Goal: Task Accomplishment & Management: Manage account settings

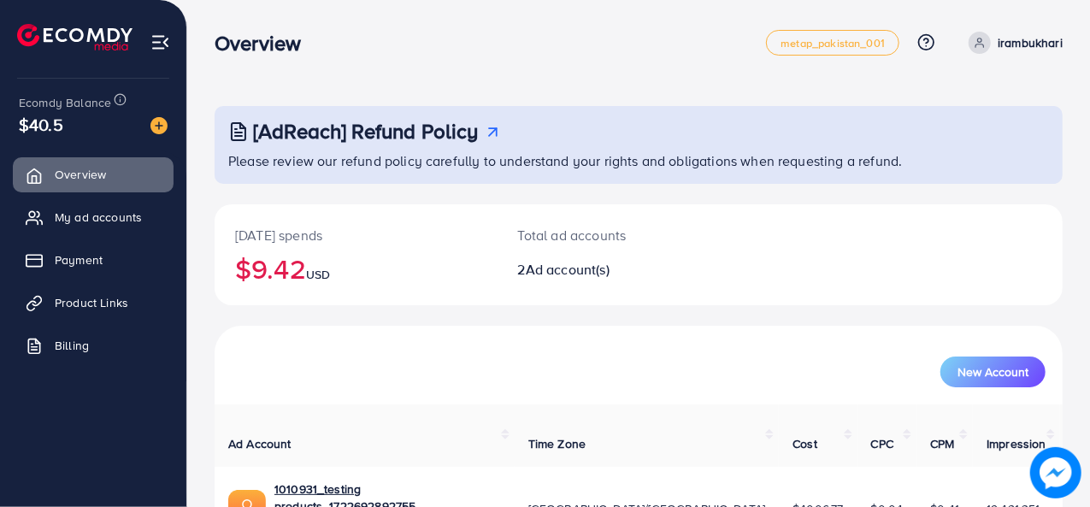
scroll to position [147, 0]
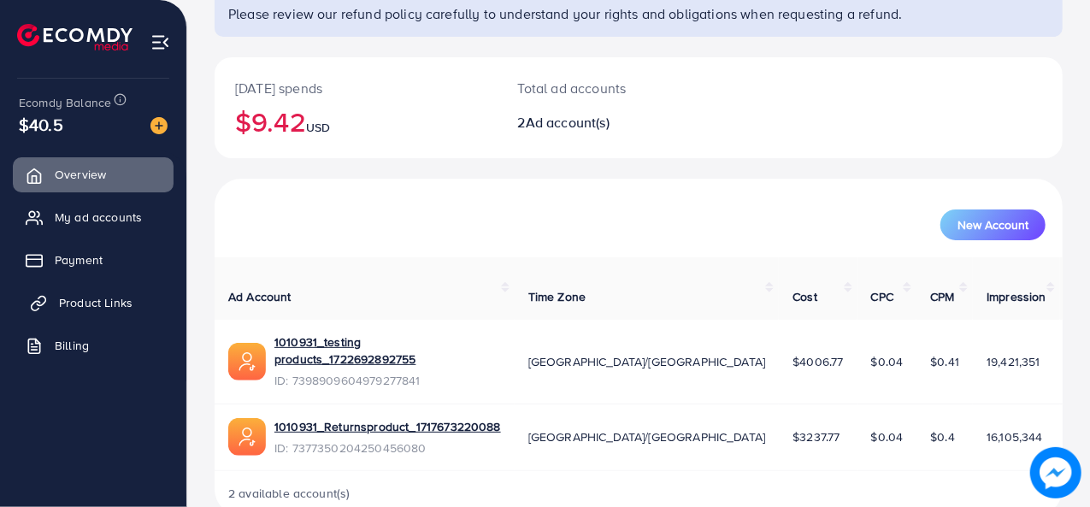
click at [68, 297] on span "Product Links" at bounding box center [95, 302] width 73 height 17
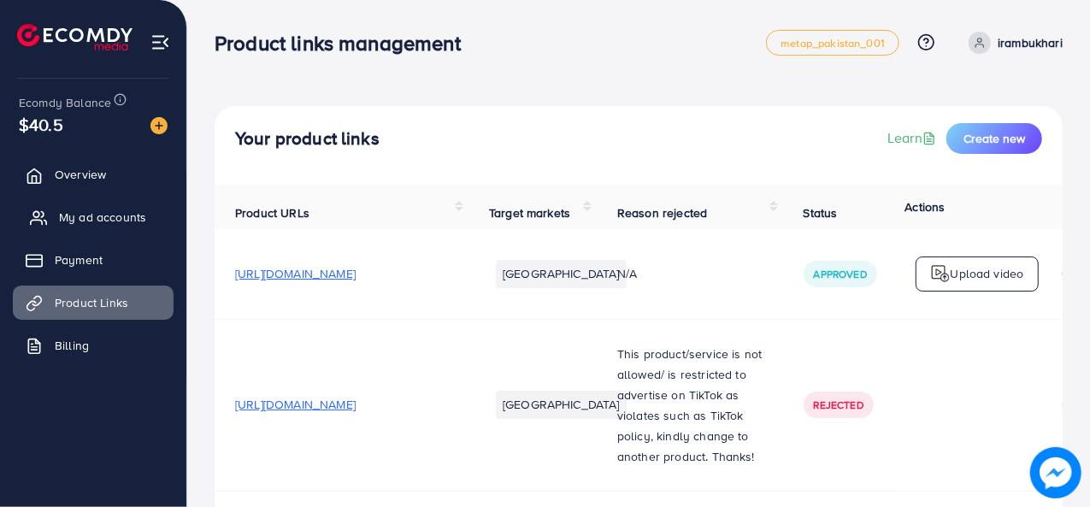
click at [87, 220] on span "My ad accounts" at bounding box center [102, 217] width 87 height 17
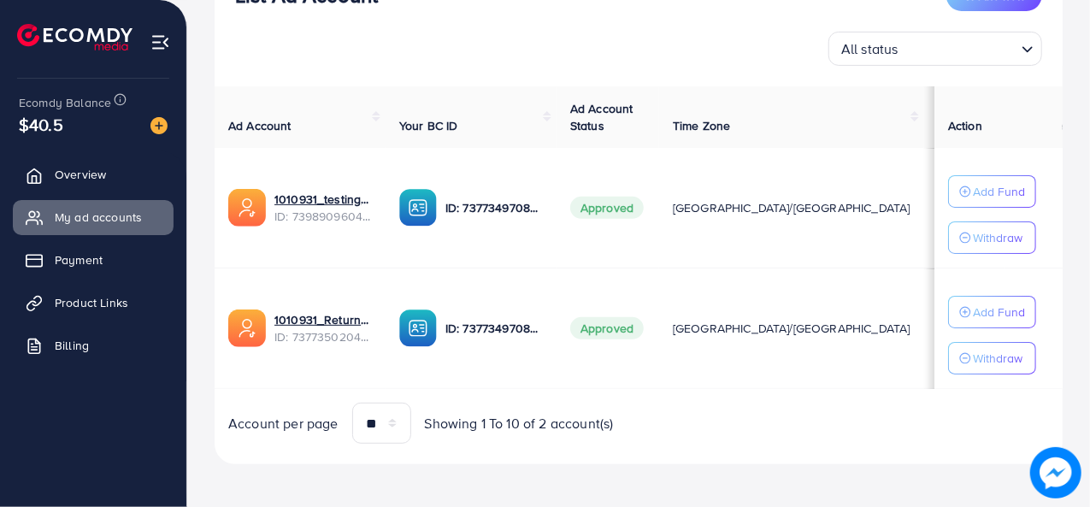
scroll to position [247, 0]
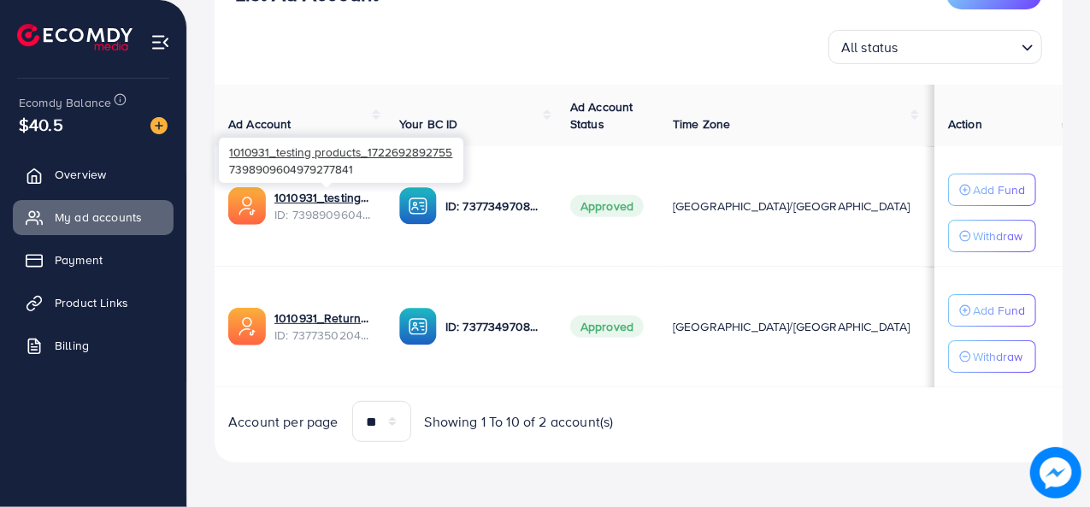
click at [318, 209] on span "ID: 7398909604979277841" at bounding box center [322, 214] width 97 height 17
click at [321, 193] on link "1010931_testing products_1722692892755" at bounding box center [322, 197] width 97 height 17
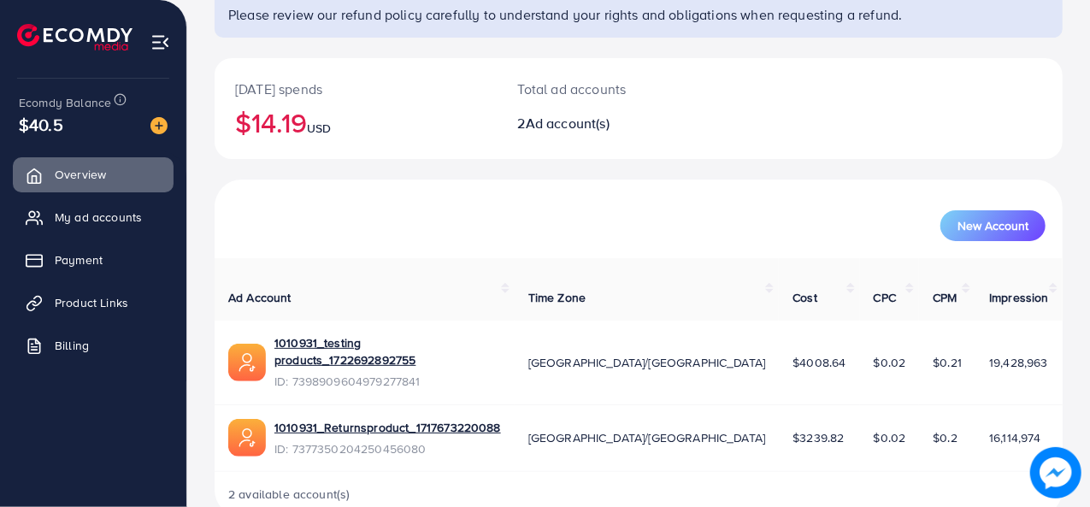
scroll to position [147, 0]
click at [122, 211] on span "My ad accounts" at bounding box center [102, 217] width 87 height 17
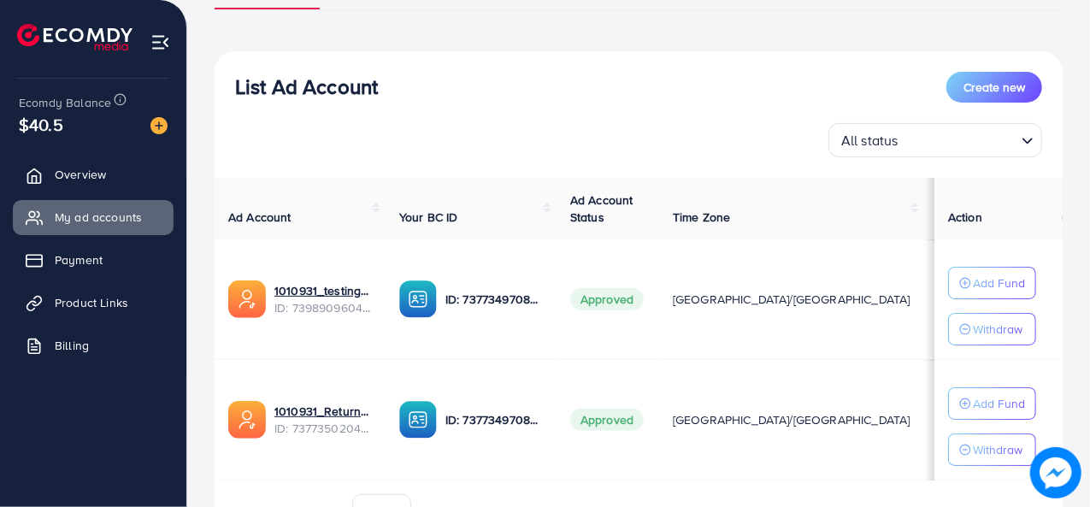
scroll to position [155, 0]
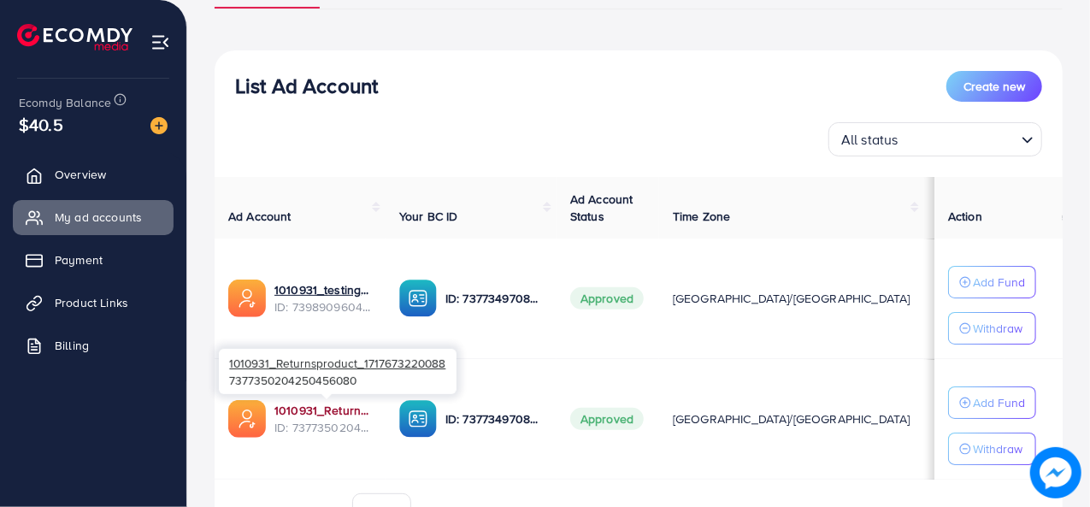
click at [291, 415] on link "1010931_Returnsproduct_1717673220088" at bounding box center [322, 410] width 97 height 17
click at [325, 413] on link "1010931_Returnsproduct_1717673220088" at bounding box center [322, 410] width 97 height 17
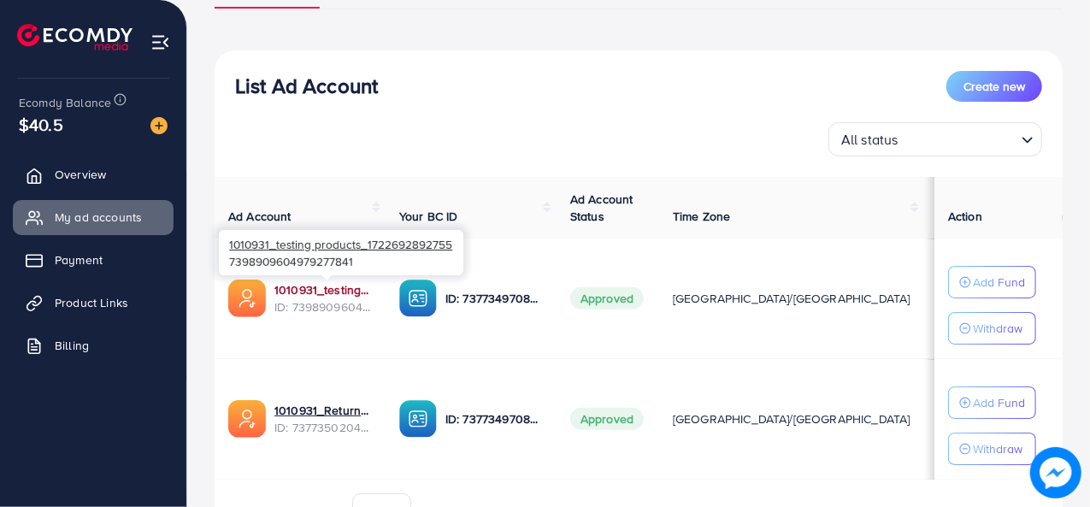
click at [347, 288] on link "1010931_testing products_1722692892755" at bounding box center [322, 289] width 97 height 17
click at [345, 292] on link "1010931_testing products_1722692892755" at bounding box center [322, 289] width 97 height 17
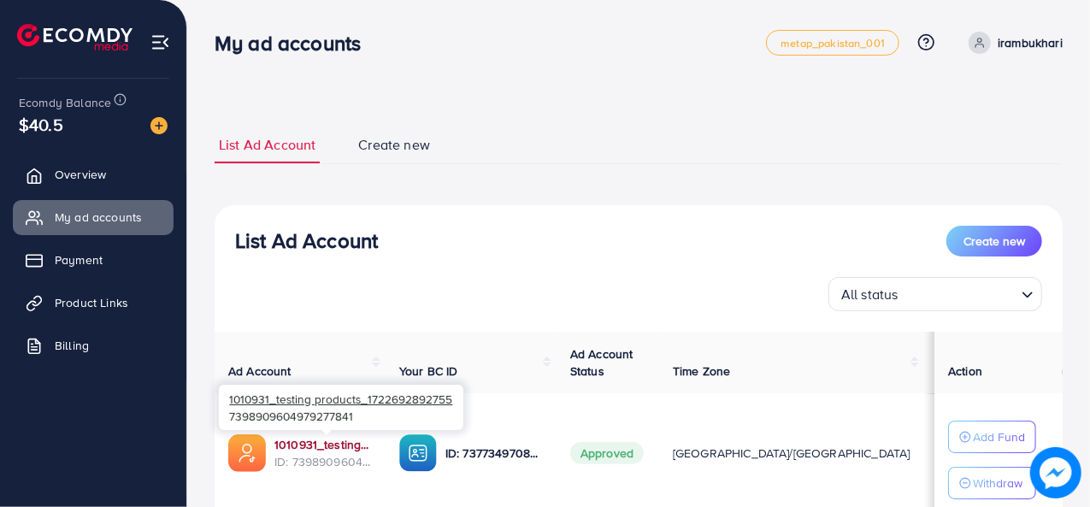
click at [315, 440] on link "1010931_testing products_1722692892755" at bounding box center [322, 444] width 97 height 17
